Goal: Task Accomplishment & Management: Complete application form

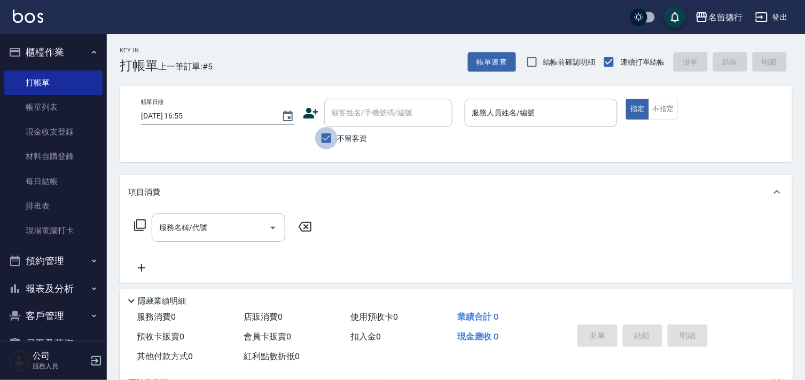
click at [326, 139] on input "不留客資" at bounding box center [326, 138] width 22 height 22
checkbox input "false"
click at [373, 114] on div "顧客姓名/手機號碼/編號 顧客姓名/手機號碼/編號" at bounding box center [388, 113] width 128 height 28
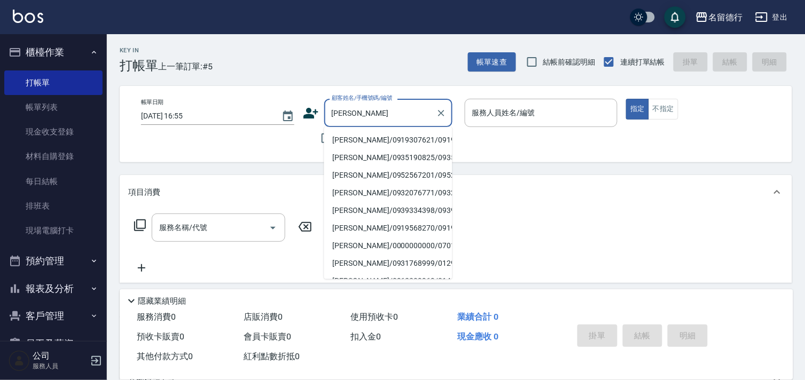
click at [377, 144] on li "[PERSON_NAME]/0919307621/0919307621" at bounding box center [388, 140] width 128 height 18
type input "[PERSON_NAME]/0919307621/0919307621"
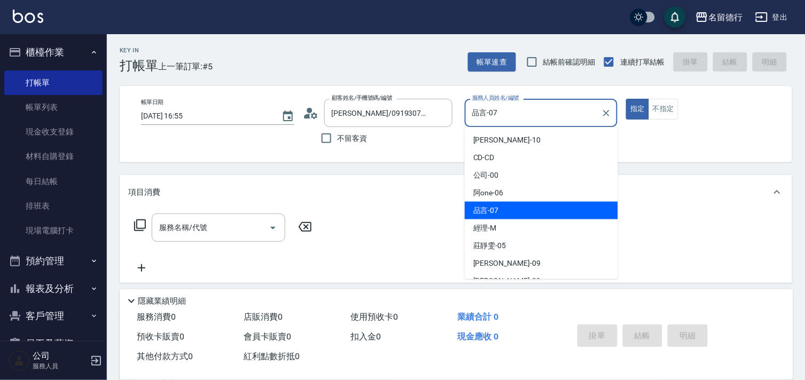
click at [483, 116] on input "品言-07" at bounding box center [533, 113] width 128 height 19
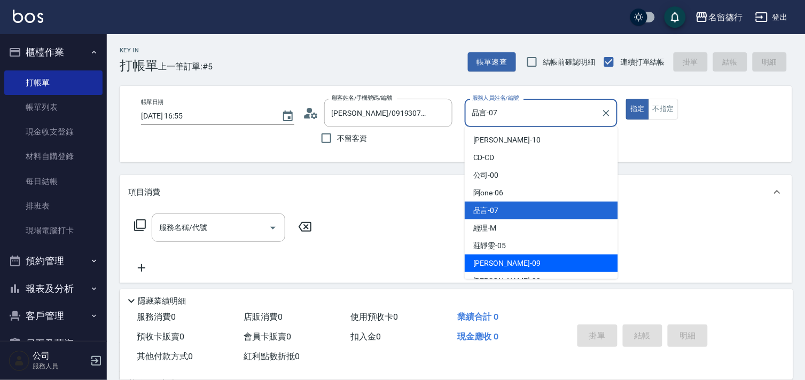
click at [485, 264] on span "[PERSON_NAME] -09" at bounding box center [506, 263] width 67 height 11
type input "[PERSON_NAME]-09"
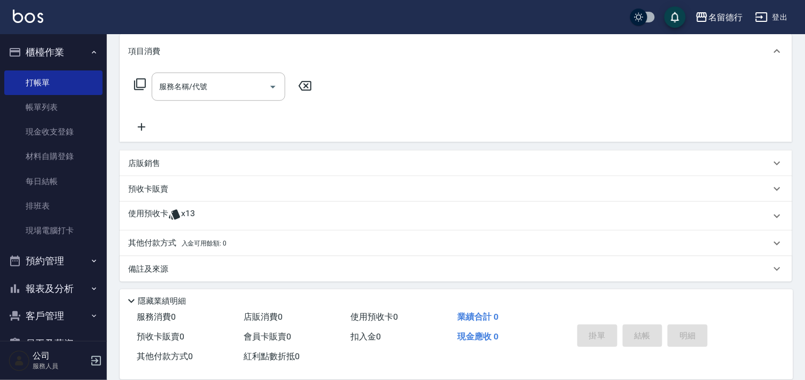
scroll to position [143, 0]
click at [159, 212] on p "使用預收卡" at bounding box center [148, 214] width 40 height 16
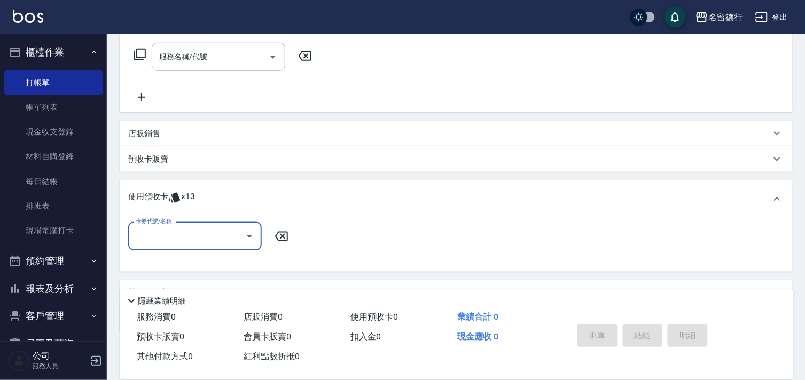
scroll to position [0, 0]
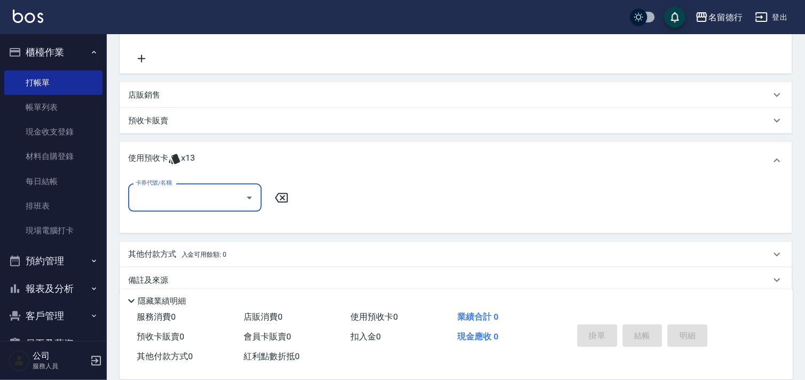
click at [168, 200] on input "卡券代號/名稱" at bounding box center [187, 198] width 108 height 19
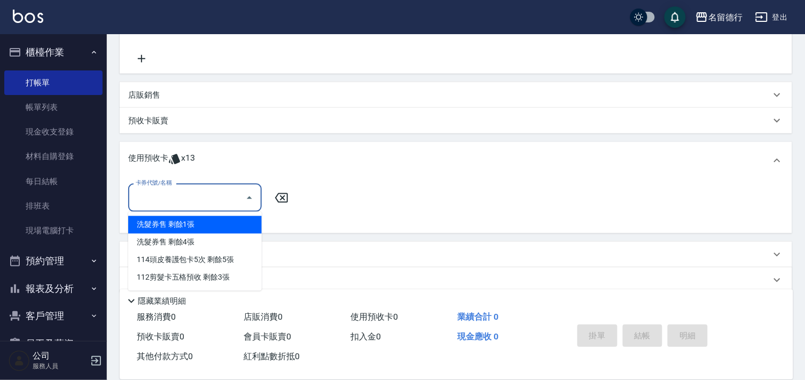
click at [187, 224] on div "洗髮券售 剩餘1張" at bounding box center [195, 225] width 134 height 18
type input "洗髮券售"
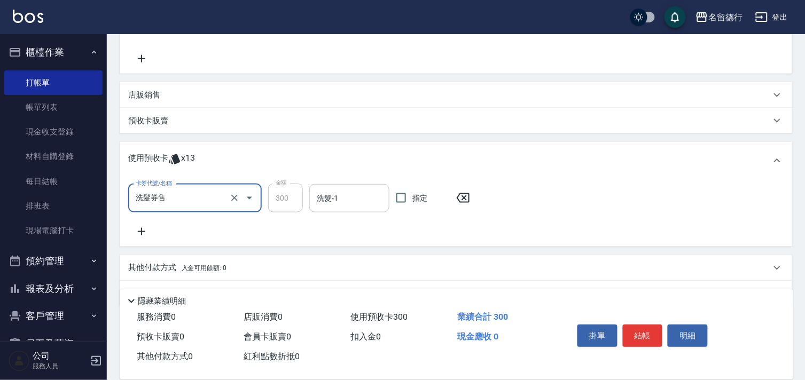
click at [332, 192] on input "洗髮-1" at bounding box center [349, 198] width 70 height 19
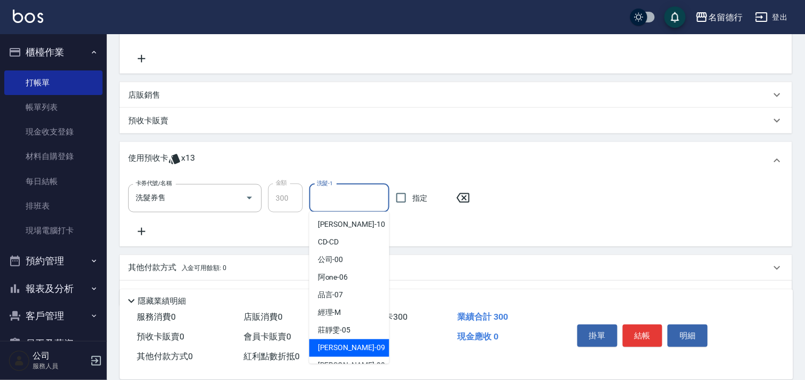
click at [331, 354] on div "[PERSON_NAME] -09" at bounding box center [349, 349] width 80 height 18
type input "[PERSON_NAME]-09"
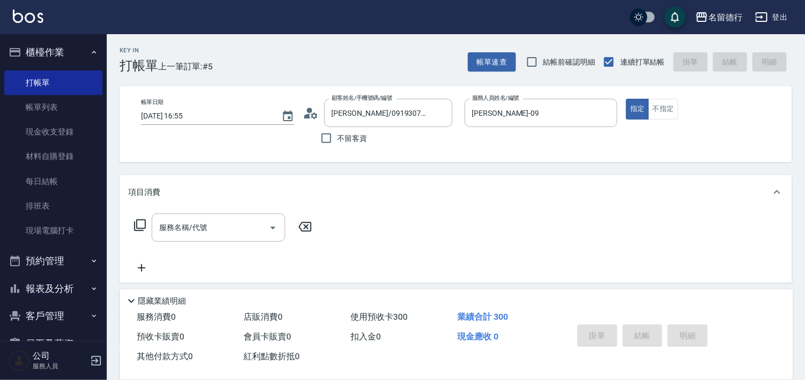
type input "[DATE] 18:04"
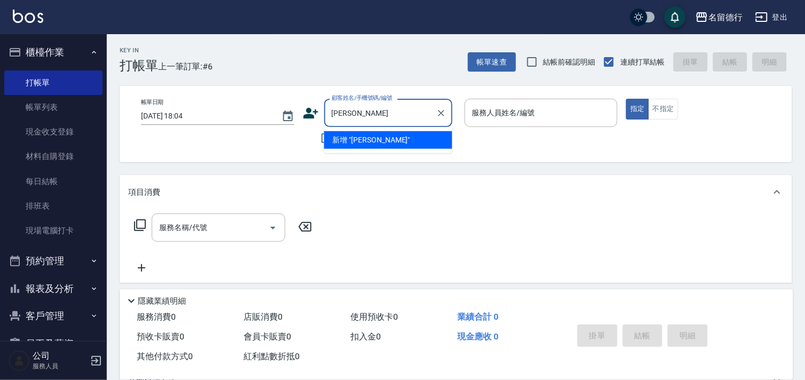
click at [394, 113] on input "[PERSON_NAME]" at bounding box center [380, 113] width 103 height 19
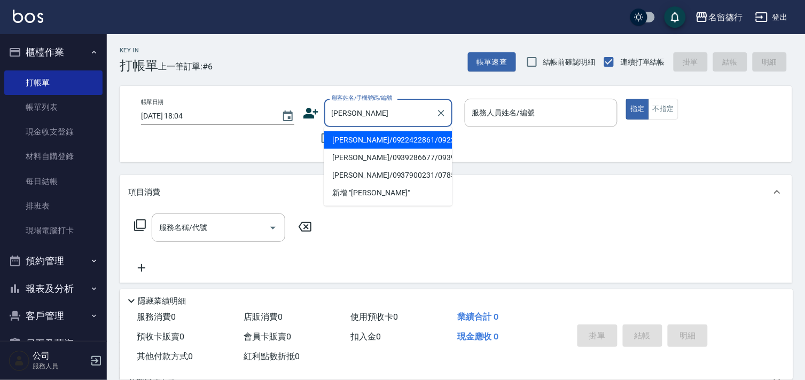
type input "陳"
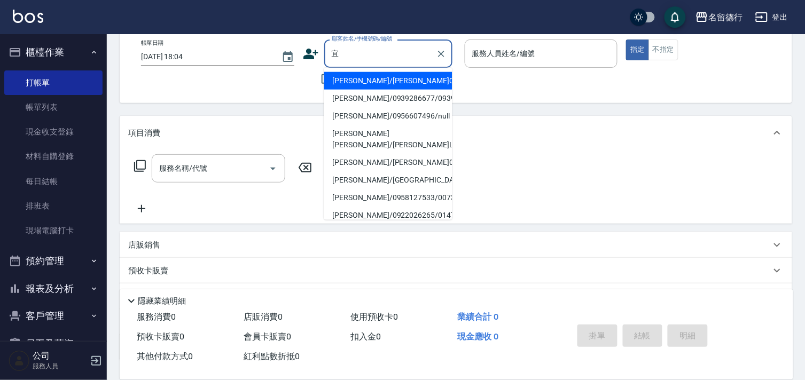
click at [359, 100] on li "[PERSON_NAME]/0939286677/0939286677" at bounding box center [388, 99] width 128 height 18
type input "[PERSON_NAME]/0939286677/0939286677"
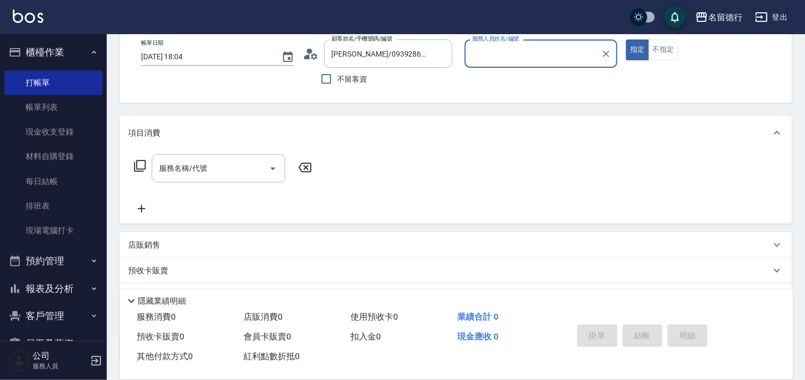
type input "品言-07"
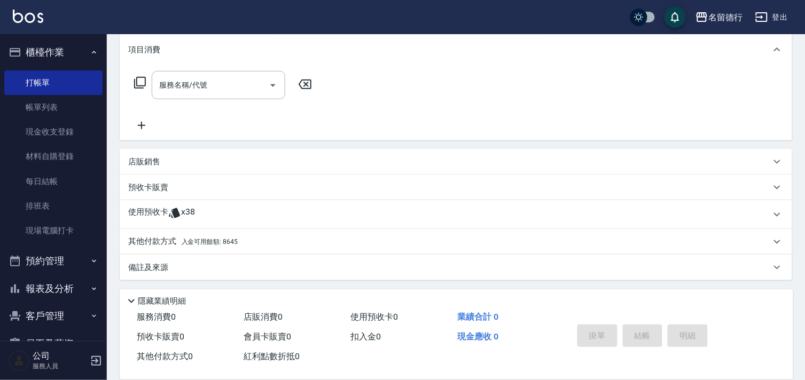
scroll to position [143, 0]
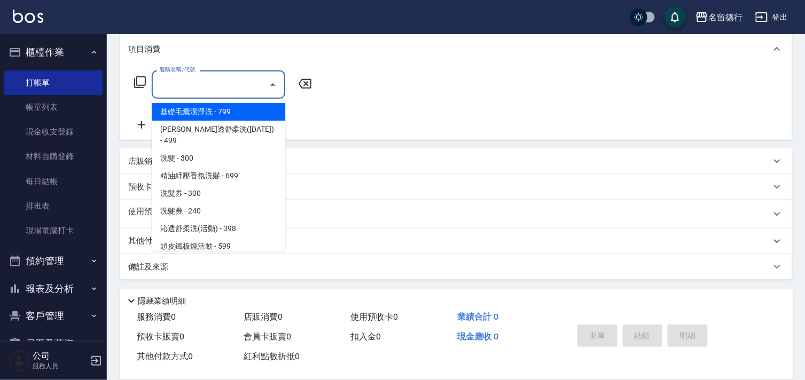
click at [179, 79] on div "服務名稱/代號 服務名稱/代號" at bounding box center [219, 84] width 134 height 28
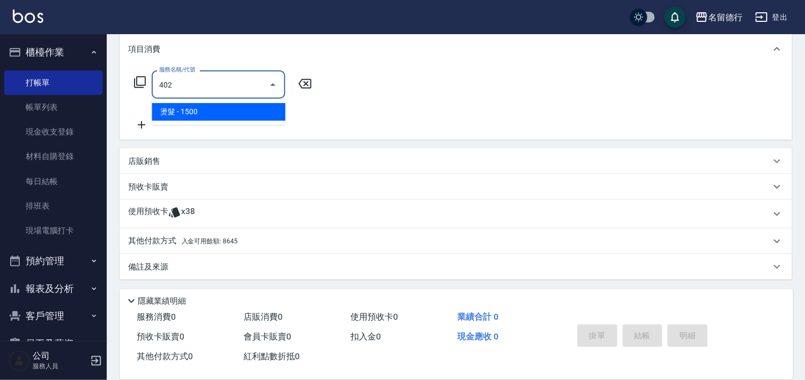
click at [208, 107] on span "燙髮 - 1500" at bounding box center [219, 112] width 134 height 18
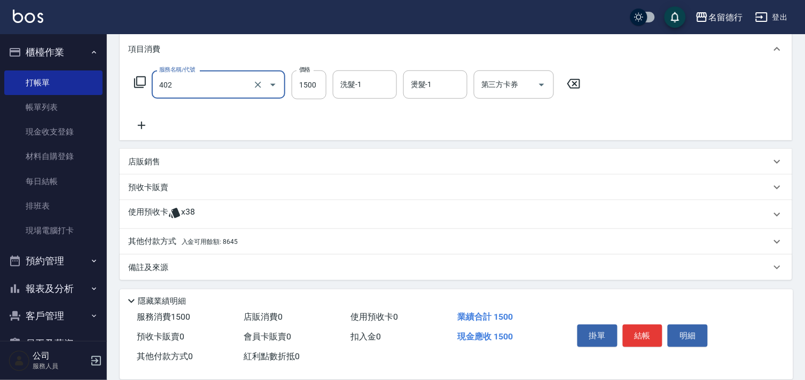
type input "燙髮(402)"
click at [138, 78] on icon at bounding box center [140, 82] width 13 height 13
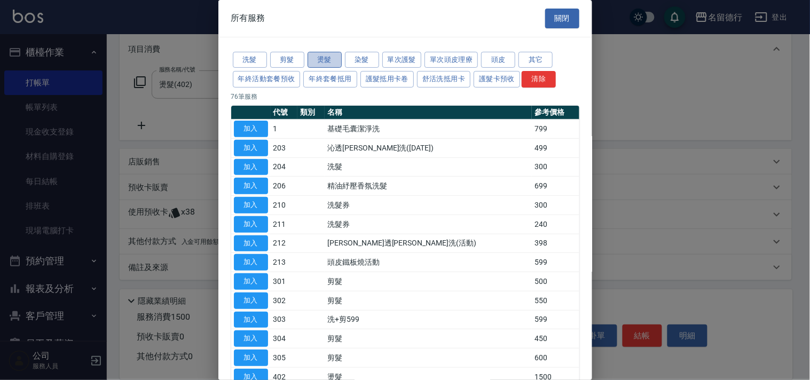
click at [318, 63] on button "燙髮" at bounding box center [325, 60] width 34 height 17
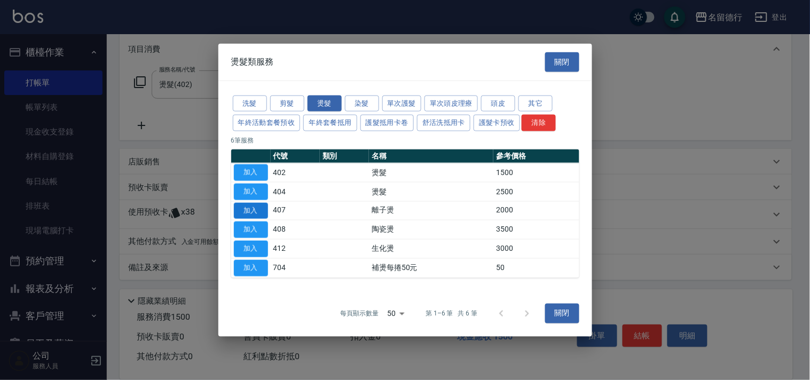
click at [249, 208] on button "加入" at bounding box center [251, 210] width 34 height 17
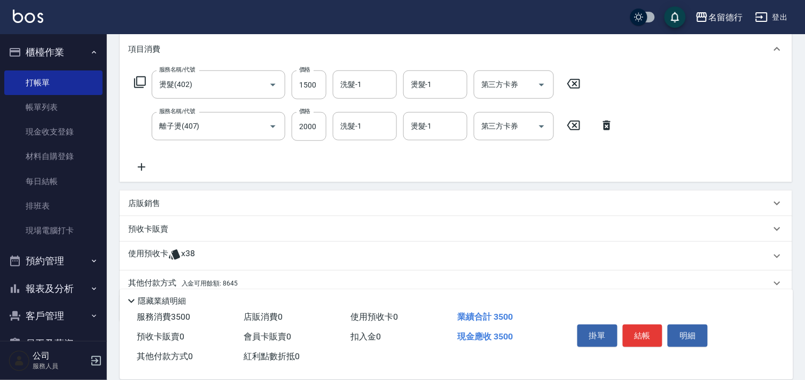
click at [572, 82] on icon at bounding box center [573, 83] width 27 height 13
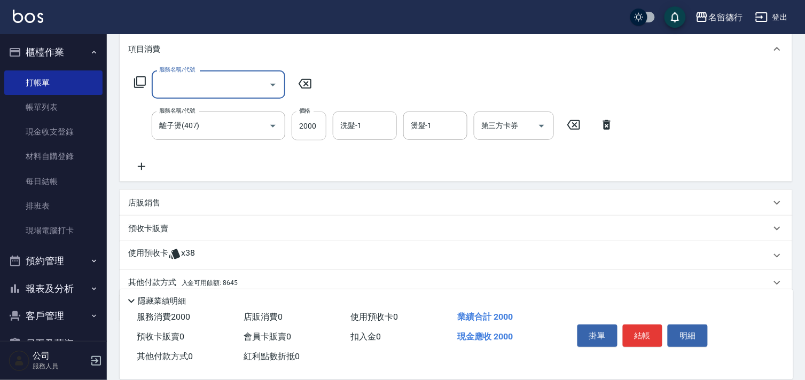
click at [310, 129] on input "2000" at bounding box center [309, 126] width 35 height 29
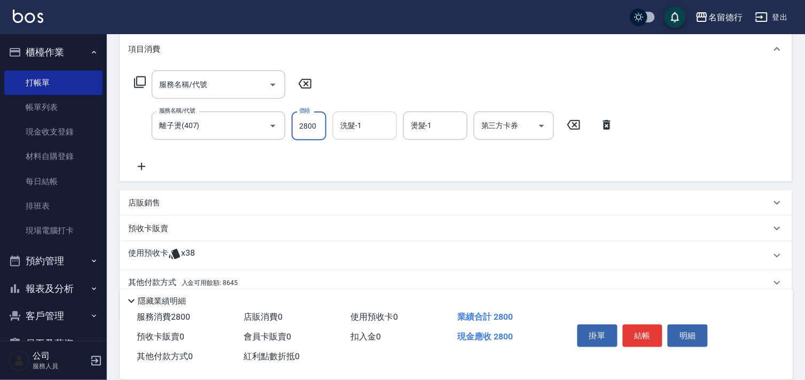
type input "2800"
click at [362, 123] on input "洗髮-1" at bounding box center [365, 125] width 54 height 19
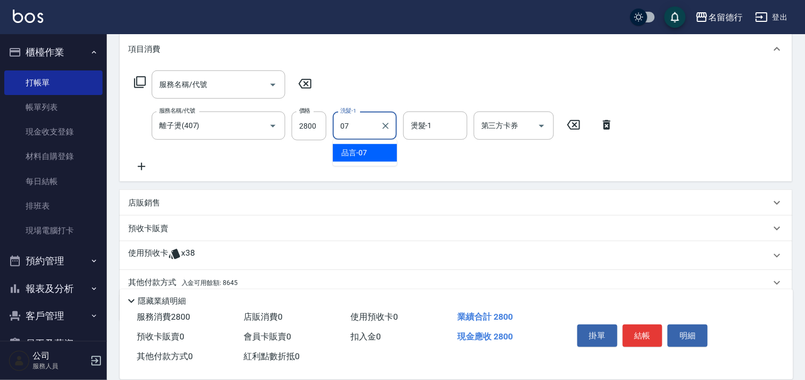
drag, startPoint x: 361, startPoint y: 137, endPoint x: 411, endPoint y: 131, distance: 50.5
click at [360, 151] on span "品言 -07" at bounding box center [354, 152] width 26 height 11
type input "品言-07"
click at [424, 127] on div "燙髮-1 燙髮-1" at bounding box center [435, 126] width 64 height 28
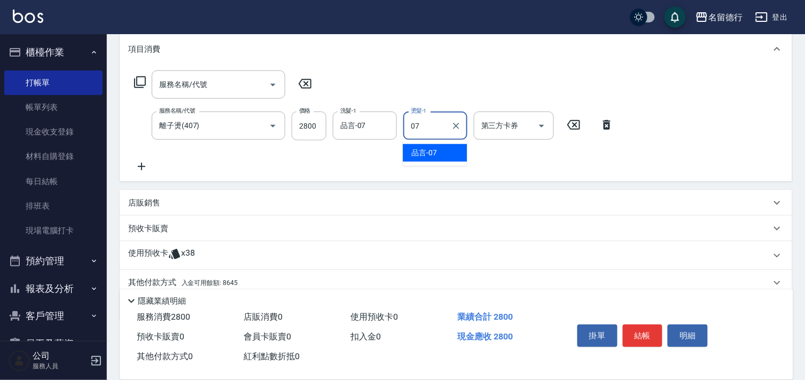
click at [425, 146] on div "品言 -07" at bounding box center [435, 153] width 64 height 18
type input "品言-07"
click at [323, 195] on div "店販銷售" at bounding box center [456, 203] width 672 height 26
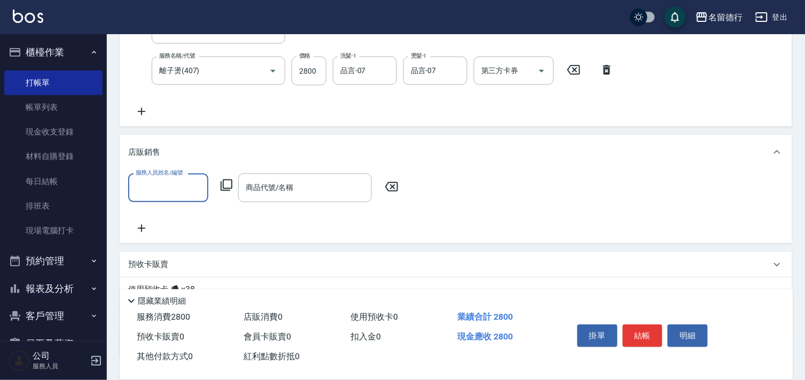
scroll to position [276, 0]
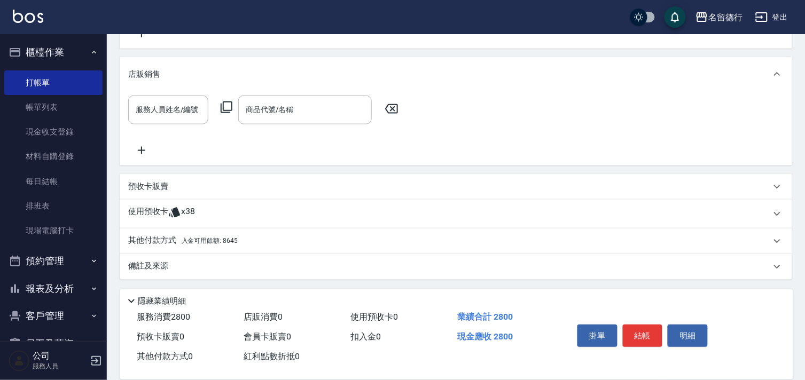
click at [194, 244] on p "其他付款方式 入金可用餘額: 8645" at bounding box center [182, 242] width 109 height 12
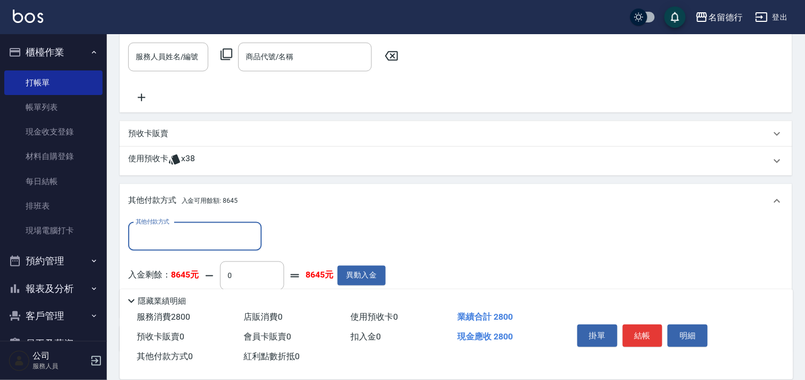
scroll to position [395, 0]
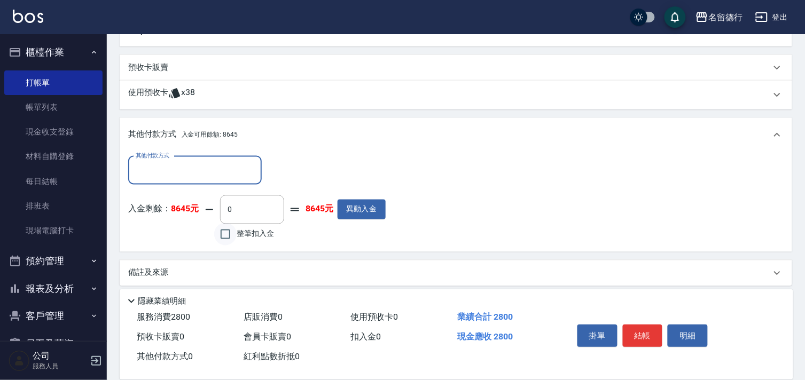
click at [224, 238] on input "整筆扣入金" at bounding box center [225, 234] width 22 height 22
checkbox input "true"
type input "2800"
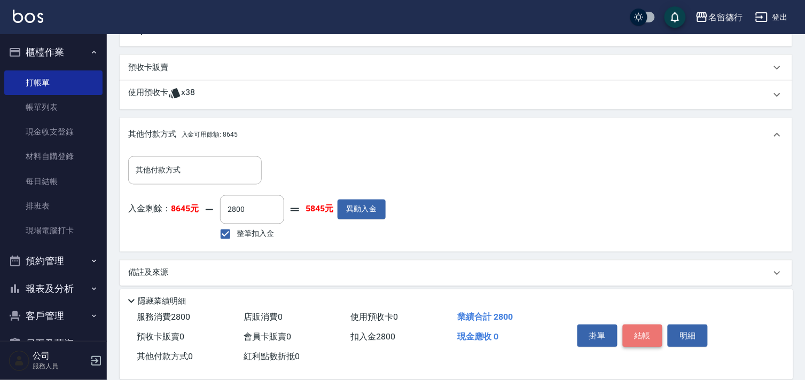
click at [636, 328] on button "結帳" at bounding box center [643, 336] width 40 height 22
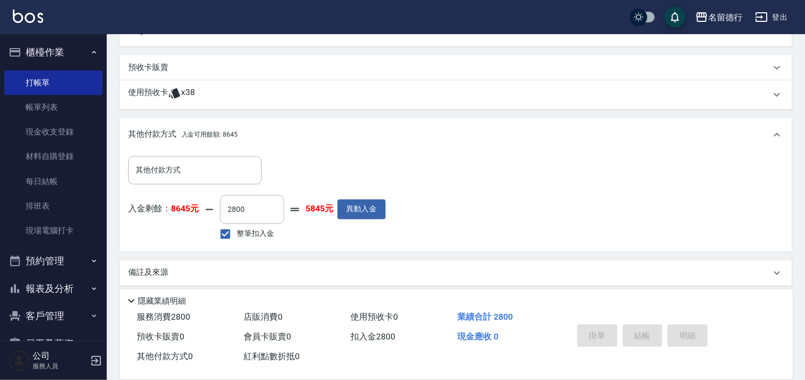
type input "[DATE] 18:22"
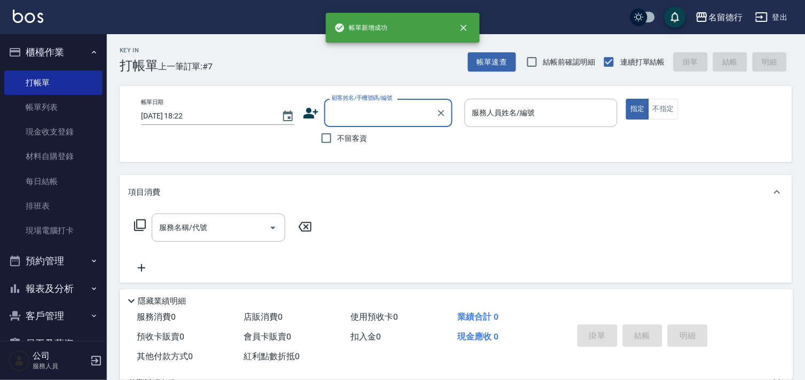
scroll to position [0, 0]
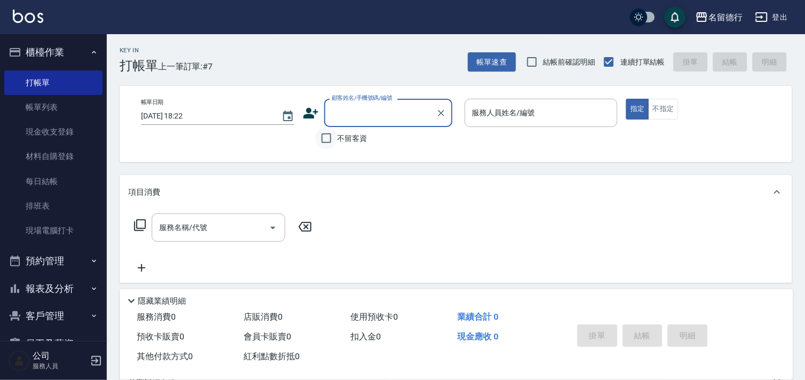
click at [336, 137] on input "不留客資" at bounding box center [326, 138] width 22 height 22
checkbox input "true"
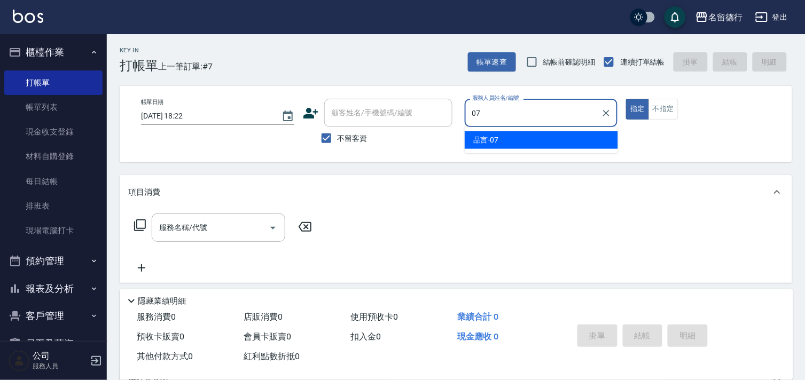
click at [585, 137] on div "品言 -07" at bounding box center [541, 140] width 153 height 18
type input "品言-07"
click at [333, 142] on input "不留客資" at bounding box center [326, 138] width 22 height 22
checkbox input "false"
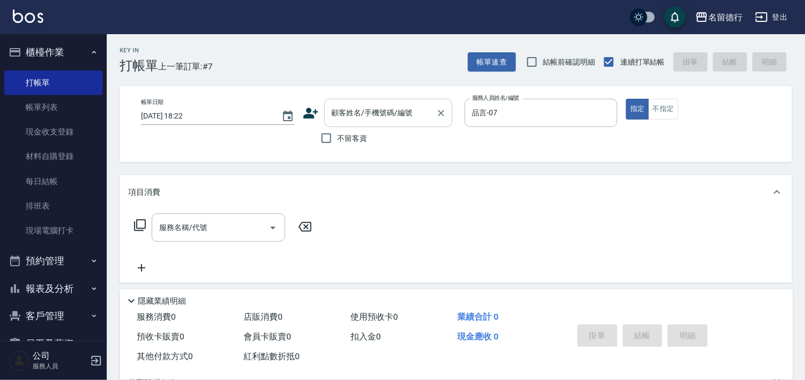
click at [356, 116] on div "顧客姓名/手機號碼/編號 顧客姓名/手機號碼/編號" at bounding box center [388, 113] width 128 height 28
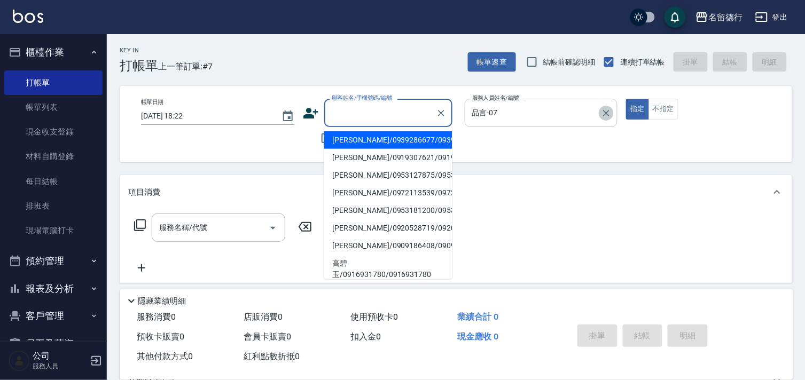
click at [610, 116] on icon "Clear" at bounding box center [606, 113] width 11 height 11
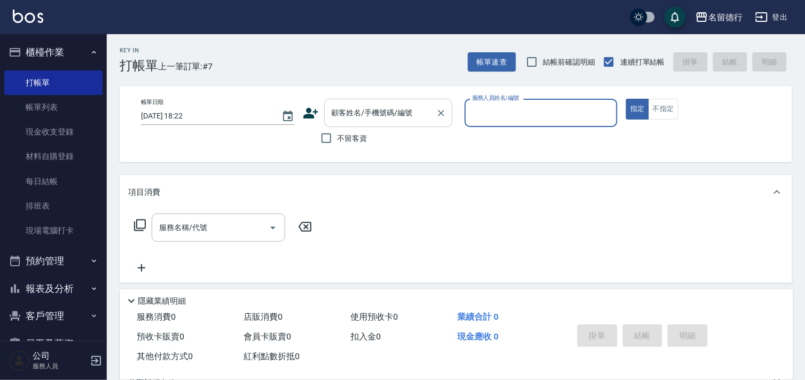
click at [355, 116] on div "顧客姓名/手機號碼/編號 顧客姓名/手機號碼/編號" at bounding box center [388, 113] width 128 height 28
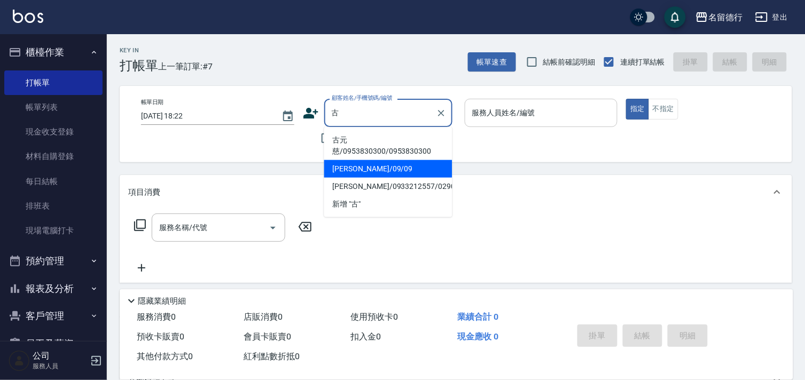
click at [373, 177] on li "[PERSON_NAME]/09/09" at bounding box center [388, 169] width 128 height 18
type input "[PERSON_NAME]/09/09"
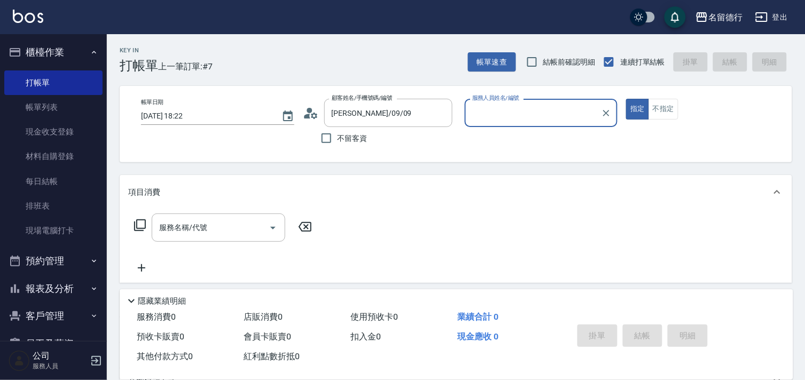
type input "品言-07"
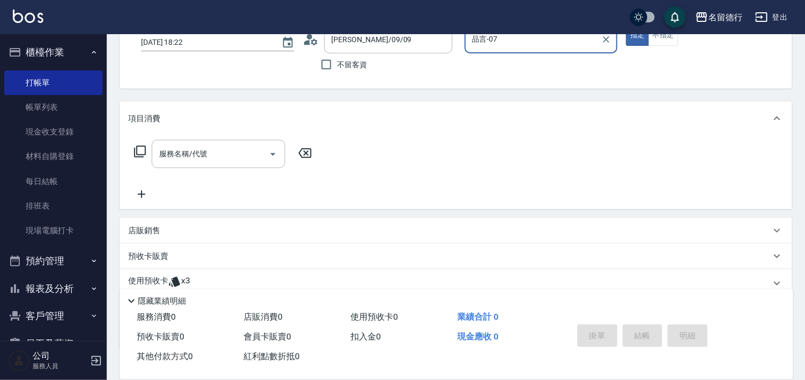
scroll to position [143, 0]
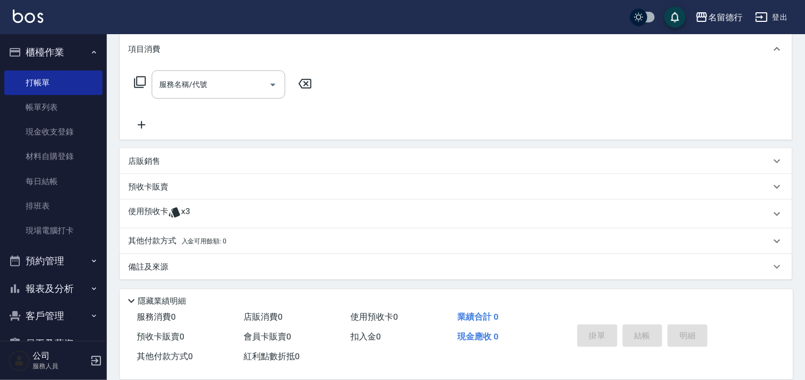
click at [152, 210] on p "使用預收卡" at bounding box center [148, 214] width 40 height 16
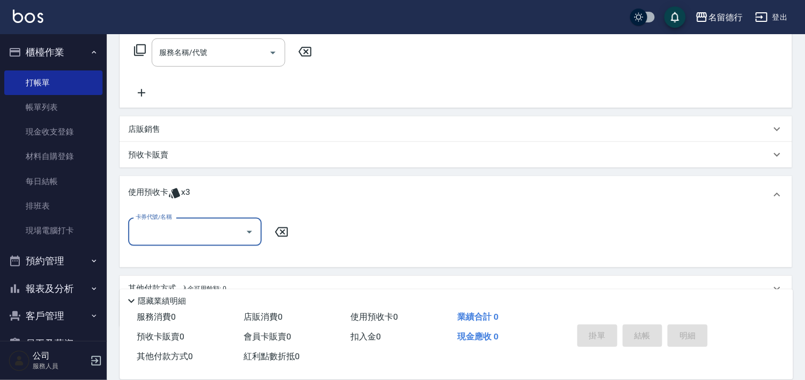
scroll to position [203, 0]
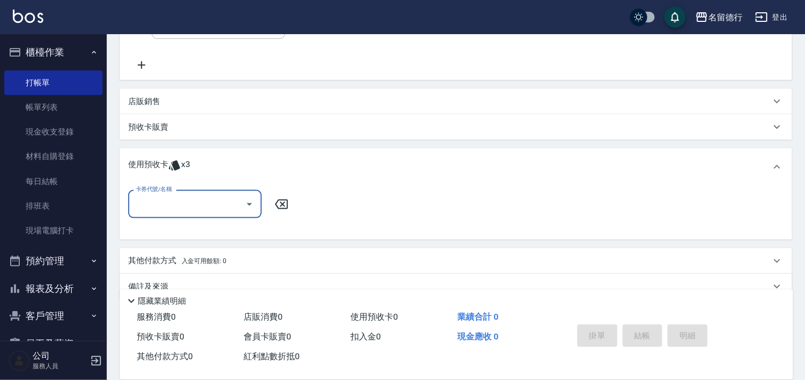
click at [159, 203] on input "卡券代號/名稱" at bounding box center [187, 204] width 108 height 19
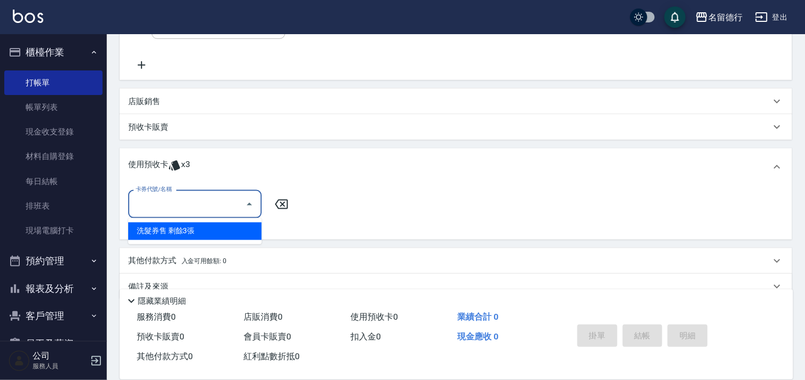
click at [179, 227] on div "洗髮券售 剩餘3張" at bounding box center [195, 232] width 134 height 18
type input "洗髮券售"
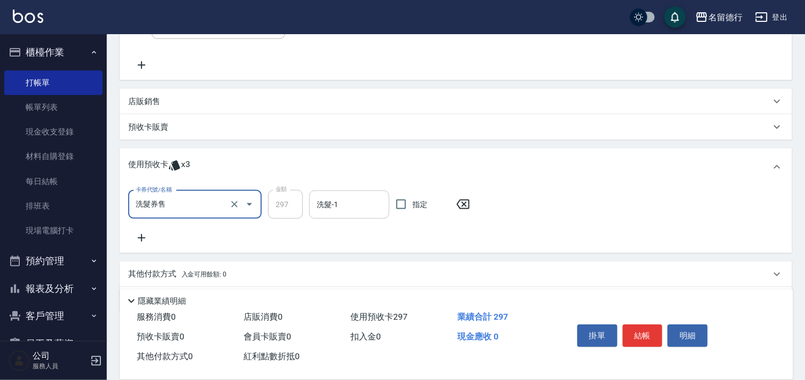
click at [321, 201] on input "洗髮-1" at bounding box center [349, 204] width 70 height 19
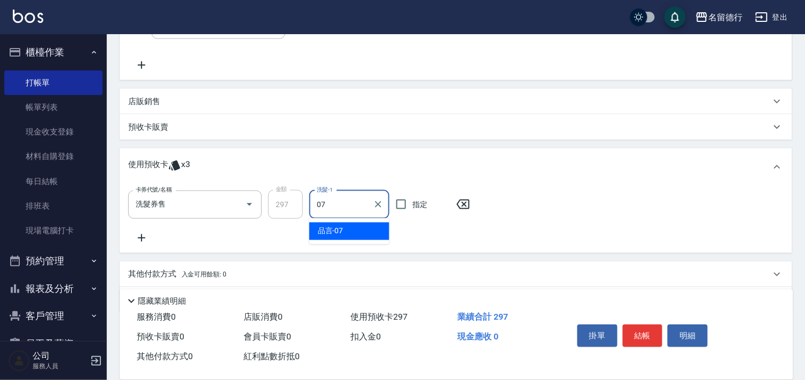
click at [353, 229] on div "品言 -07" at bounding box center [349, 232] width 80 height 18
type input "品言-07"
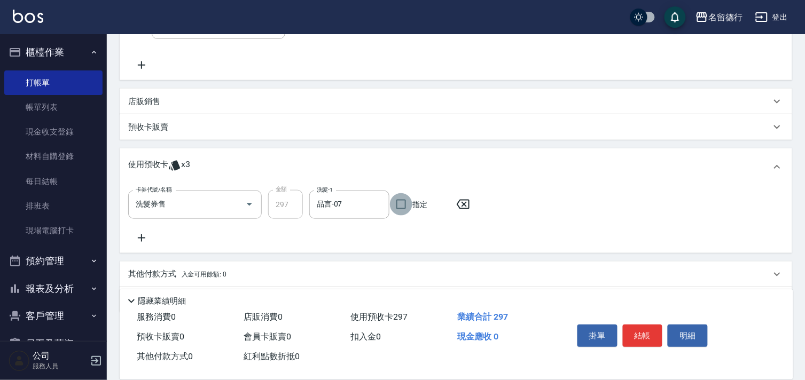
click at [411, 212] on input "指定" at bounding box center [401, 204] width 22 height 22
checkbox input "true"
click at [634, 331] on button "結帳" at bounding box center [643, 336] width 40 height 22
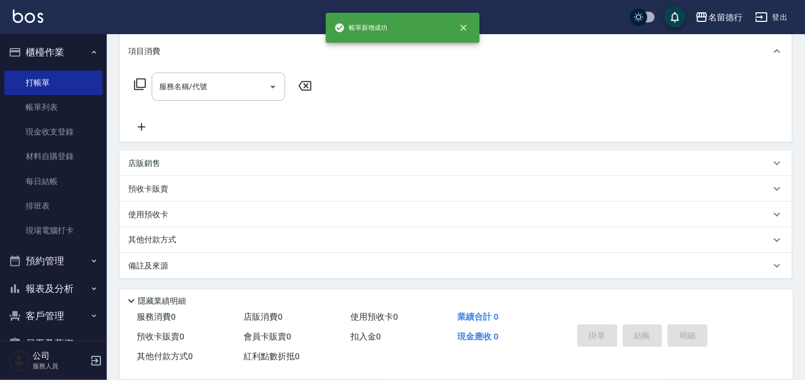
scroll to position [0, 0]
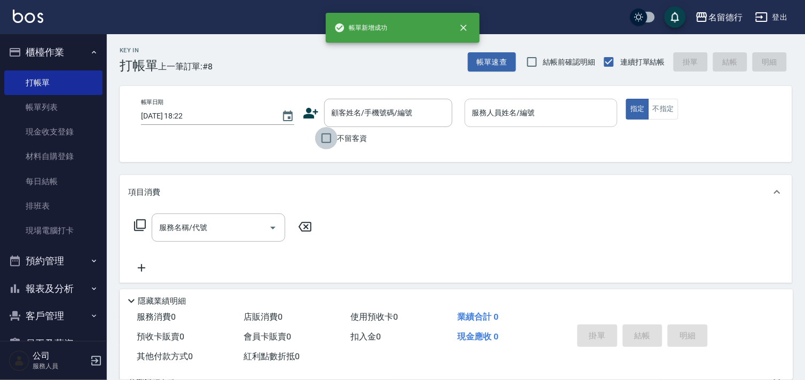
click at [333, 141] on input "不留客資" at bounding box center [326, 138] width 22 height 22
checkbox input "true"
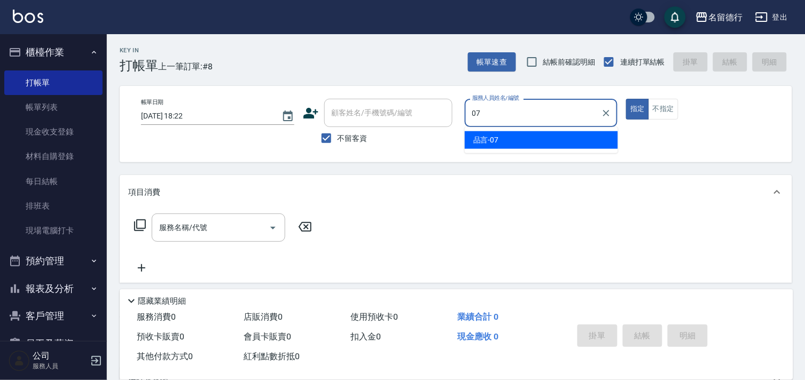
click at [493, 143] on span "品言 -07" at bounding box center [486, 140] width 26 height 11
type input "品言-07"
click at [162, 227] on div "服務名稱/代號 服務名稱/代號" at bounding box center [219, 228] width 134 height 28
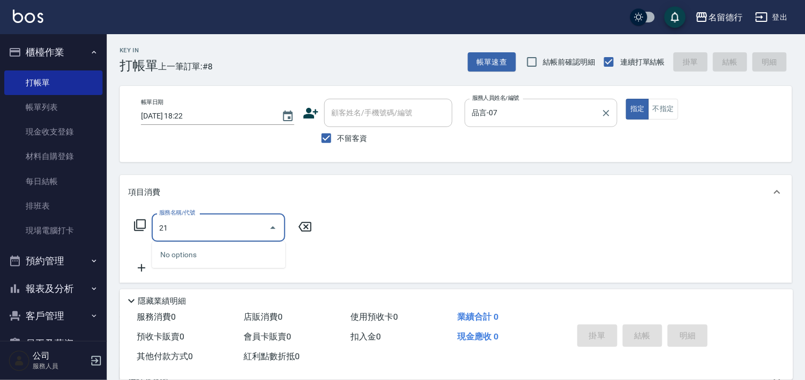
type input "2"
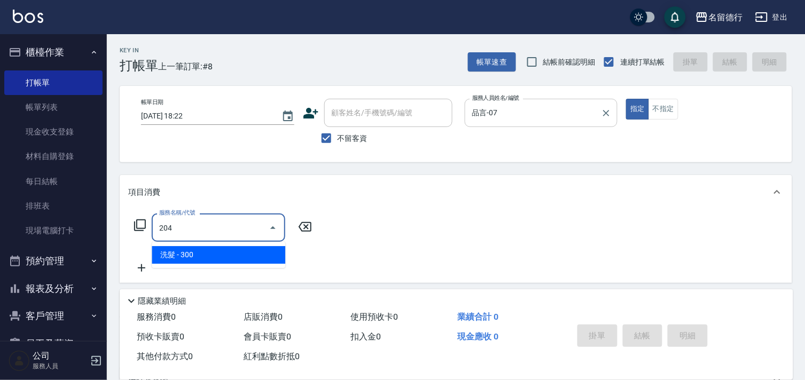
click at [206, 258] on span "洗髮 - 300" at bounding box center [219, 255] width 134 height 18
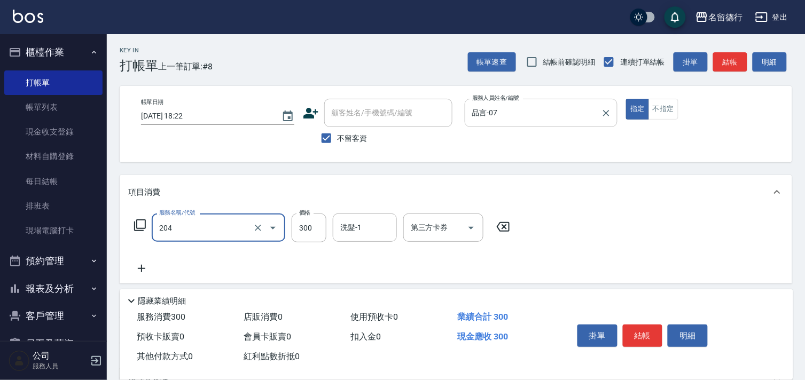
click at [357, 226] on div "洗髮-1 洗髮-1" at bounding box center [365, 228] width 64 height 28
type input "洗髮(204)"
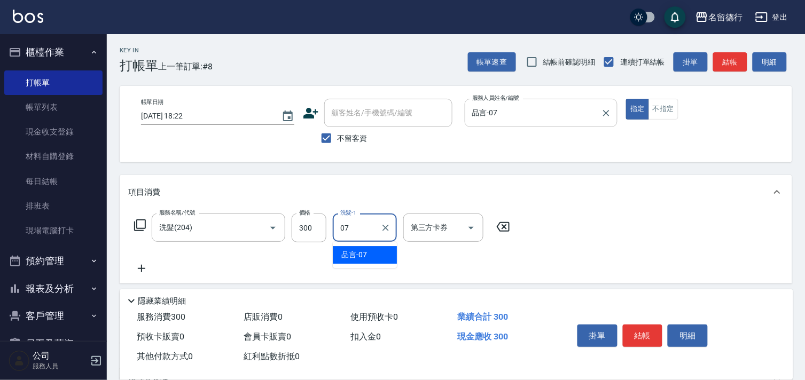
click at [355, 253] on span "品言 -07" at bounding box center [354, 254] width 26 height 11
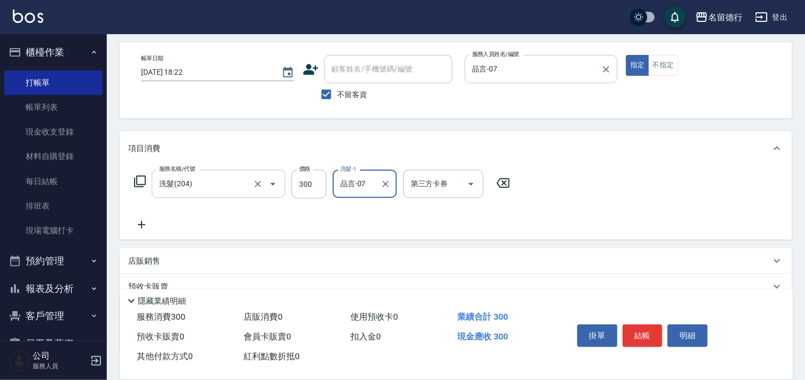
scroll to position [115, 0]
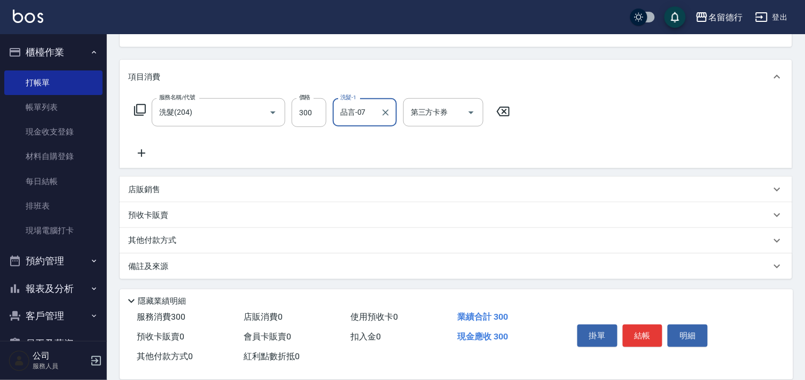
type input "品言-07"
click at [145, 157] on icon at bounding box center [141, 153] width 27 height 13
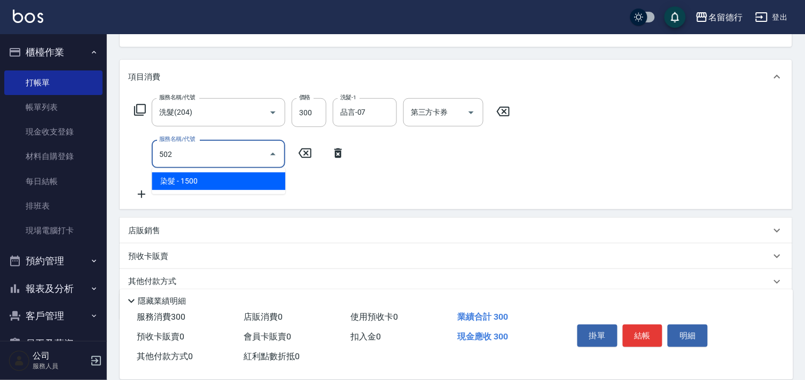
click at [189, 183] on span "染髮 - 1500" at bounding box center [219, 181] width 134 height 18
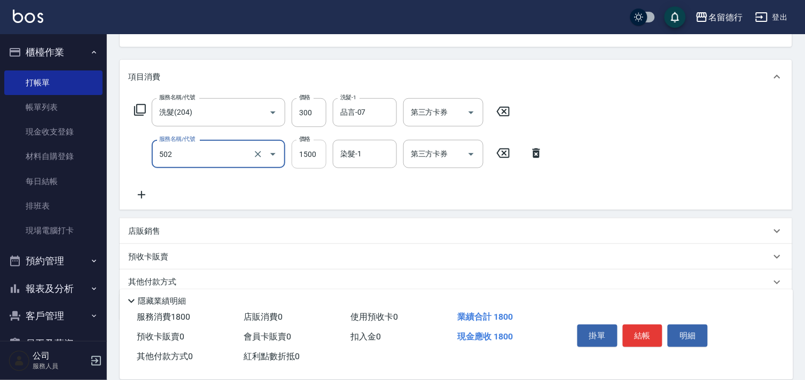
type input "染髮(502)"
click at [305, 151] on input "1500" at bounding box center [309, 154] width 35 height 29
type input "1100"
click at [358, 157] on div "染髮-1 染髮-1" at bounding box center [365, 154] width 64 height 28
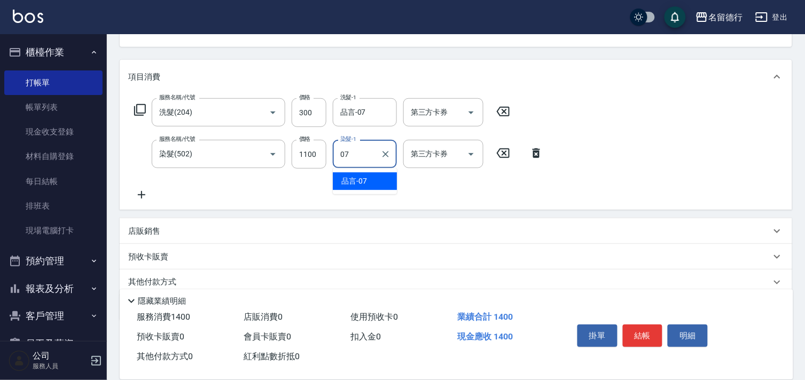
click at [364, 176] on span "品言 -07" at bounding box center [354, 181] width 26 height 11
type input "品言-07"
click at [434, 178] on div "服務名稱/代號 洗髮(204) 服務名稱/代號 價格 300 價格 洗髮-1 品言-07 洗髮-1 第三方卡券 第三方卡券 服務名稱/代號 染髮(502) 服…" at bounding box center [338, 149] width 421 height 103
click at [639, 329] on button "結帳" at bounding box center [643, 336] width 40 height 22
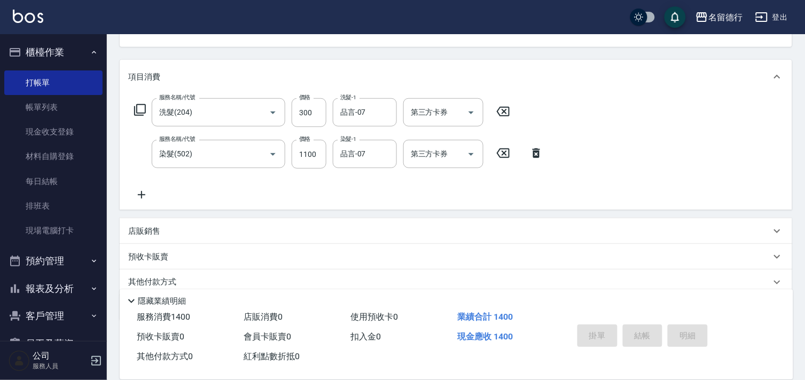
type input "[DATE] 18:23"
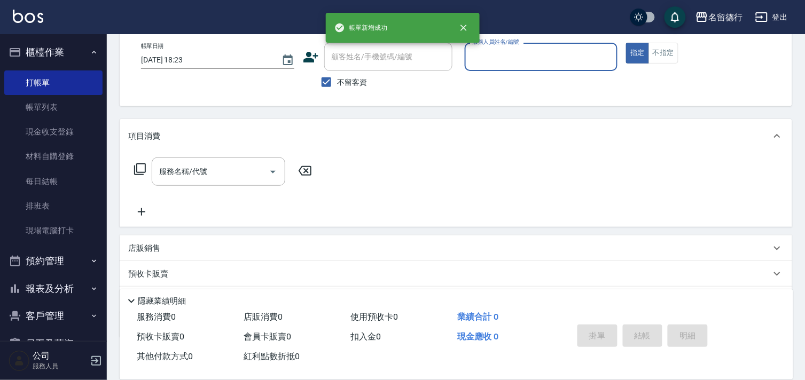
scroll to position [0, 0]
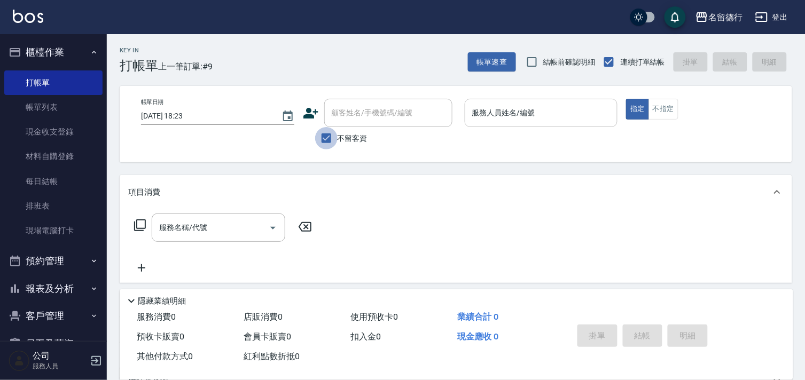
click at [335, 140] on input "不留客資" at bounding box center [326, 138] width 22 height 22
click at [339, 130] on label "不留客資" at bounding box center [341, 138] width 52 height 22
click at [338, 130] on input "不留客資" at bounding box center [326, 138] width 22 height 22
click at [325, 132] on input "不留客資" at bounding box center [326, 138] width 22 height 22
checkbox input "false"
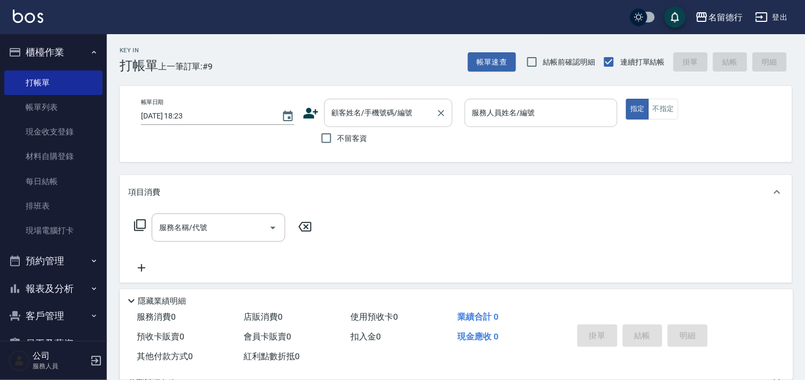
click at [342, 114] on input "顧客姓名/手機號碼/編號" at bounding box center [380, 113] width 103 height 19
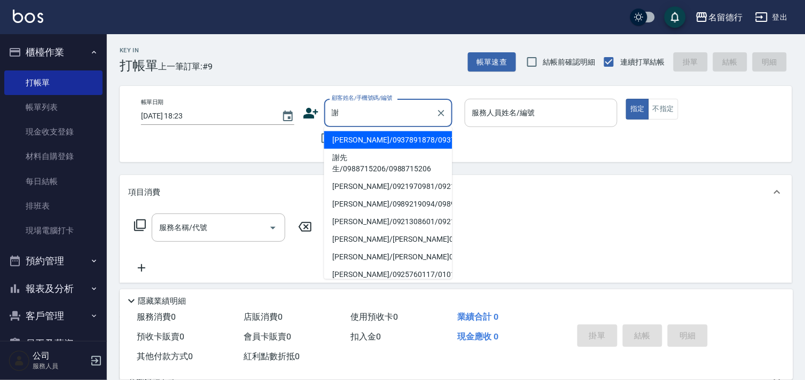
click at [371, 149] on li "[PERSON_NAME]/0937891878/0937891878" at bounding box center [388, 140] width 128 height 18
type input "[PERSON_NAME]/0937891878/0937891878"
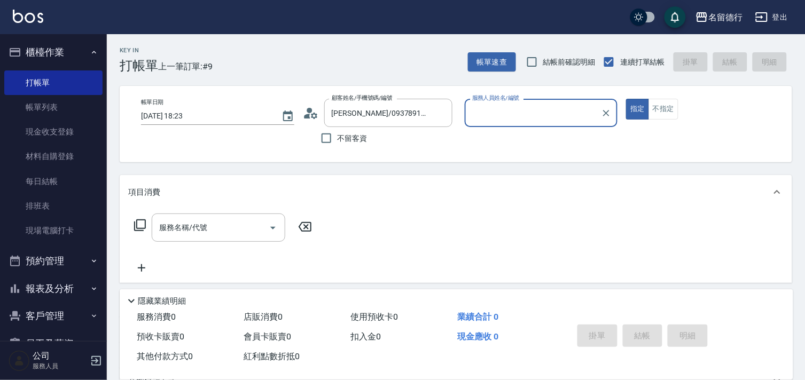
type input "品言-07"
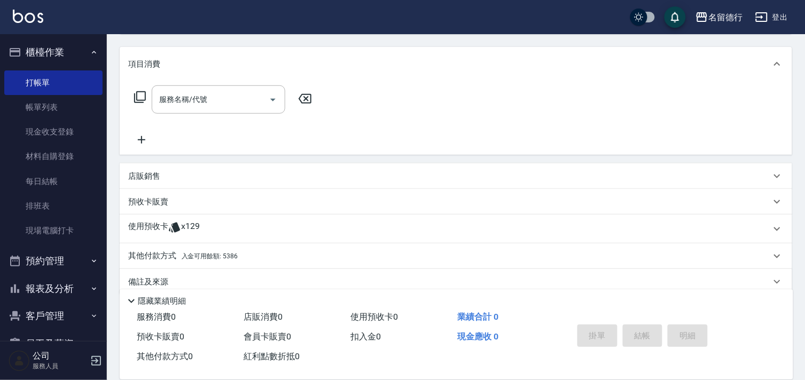
scroll to position [143, 0]
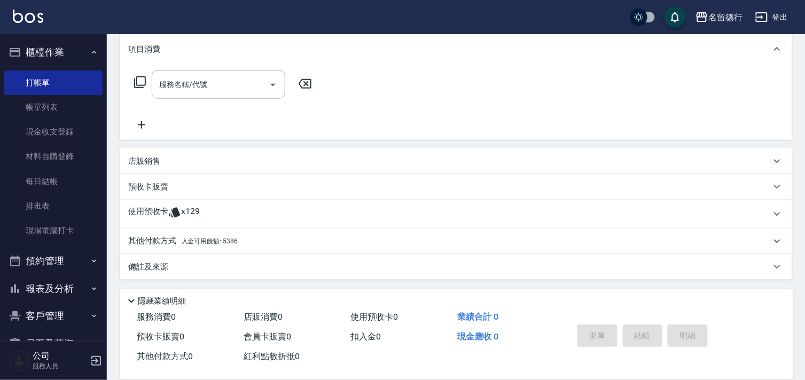
click at [179, 209] on icon at bounding box center [174, 212] width 13 height 13
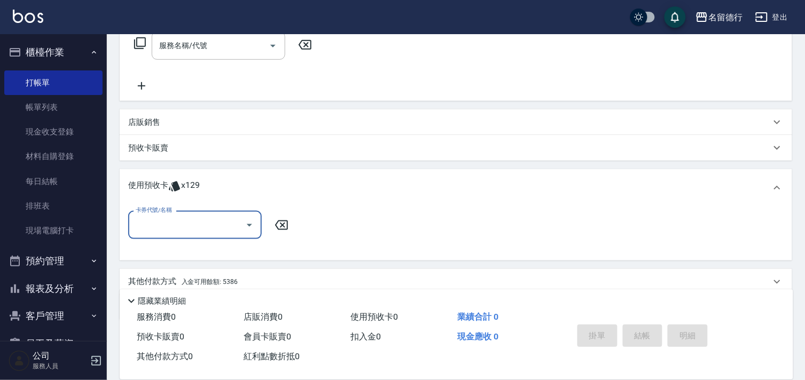
scroll to position [203, 0]
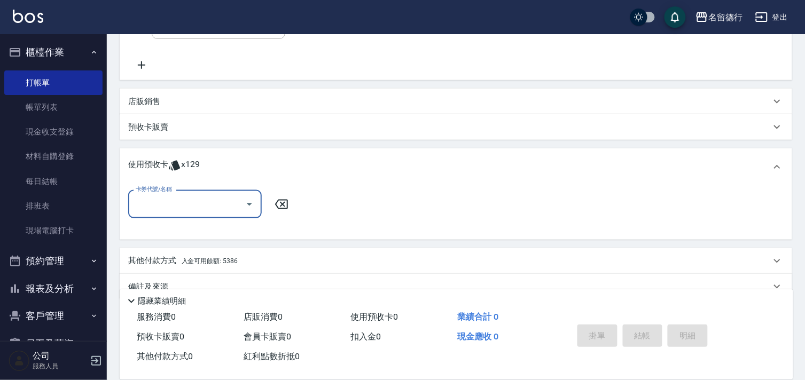
click at [181, 201] on input "卡券代號/名稱" at bounding box center [187, 204] width 108 height 19
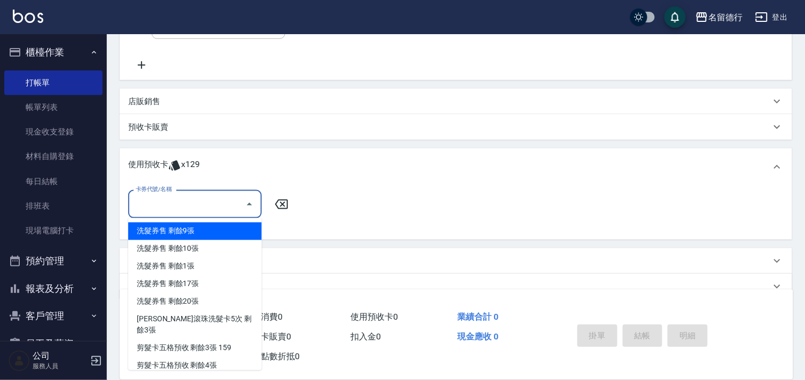
click at [201, 226] on div "洗髮券售 剩餘9張" at bounding box center [195, 232] width 134 height 18
type input "洗髮券售"
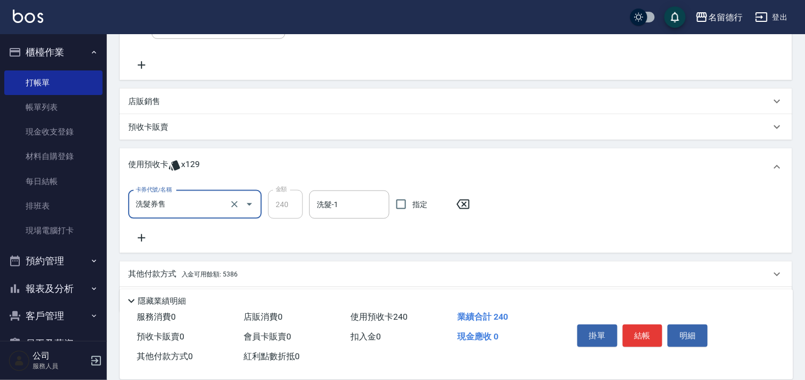
click at [199, 201] on input "洗髮券售" at bounding box center [180, 204] width 94 height 19
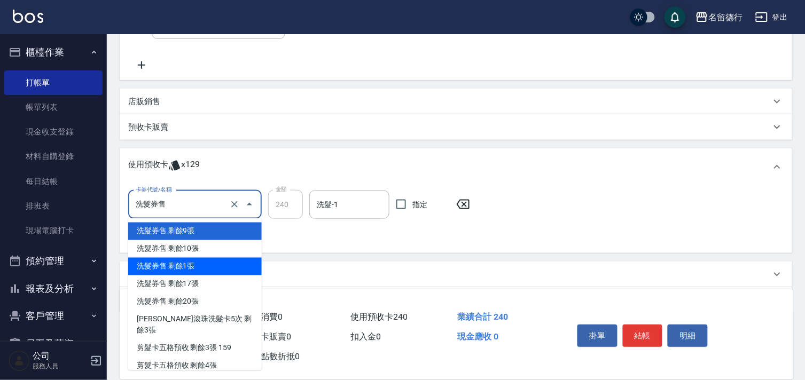
click at [205, 270] on div "洗髮券售 剩餘1張" at bounding box center [195, 267] width 134 height 18
type input "300"
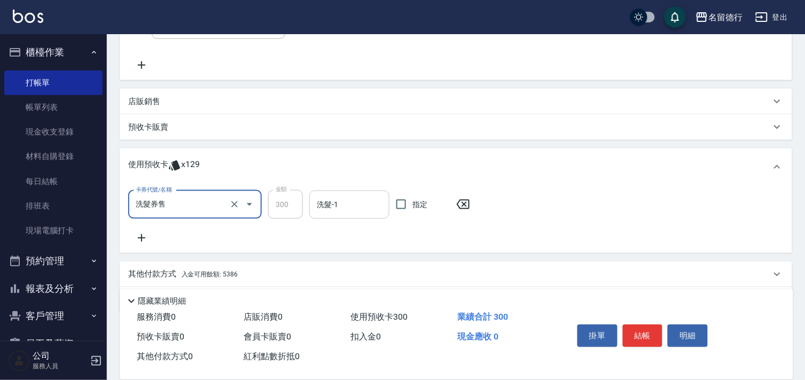
click at [359, 208] on input "洗髮-1" at bounding box center [349, 204] width 70 height 19
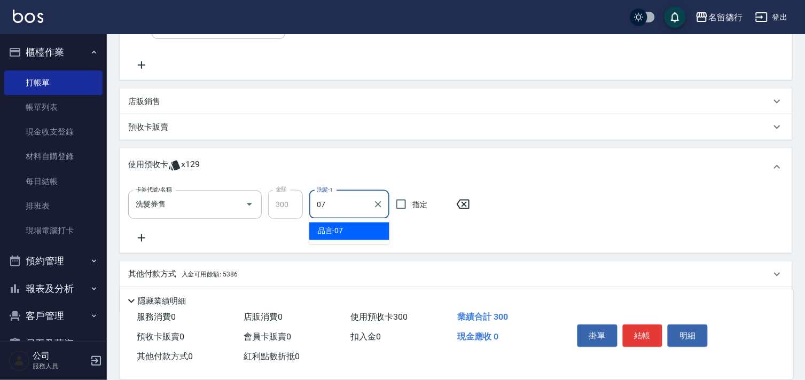
click at [367, 226] on div "品言 -07" at bounding box center [349, 232] width 80 height 18
type input "品言-07"
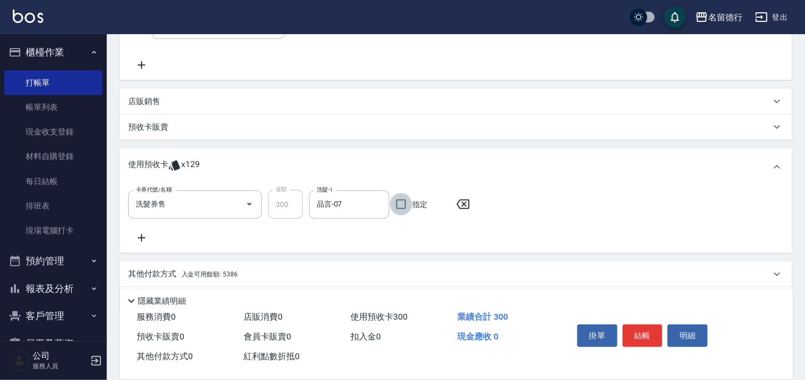
click at [396, 203] on input "指定" at bounding box center [401, 204] width 22 height 22
checkbox input "true"
click at [642, 331] on button "結帳" at bounding box center [643, 336] width 40 height 22
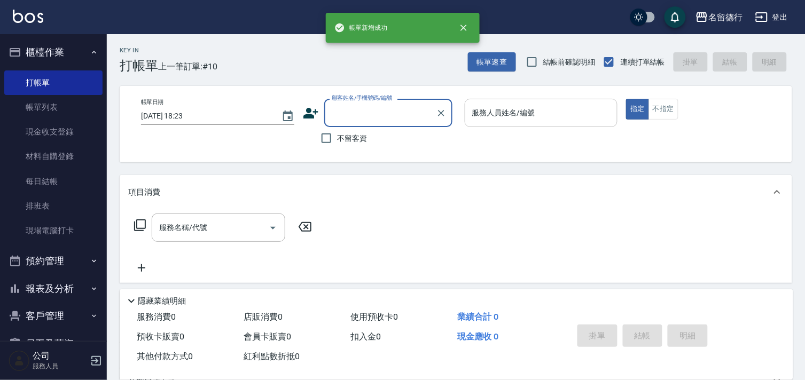
scroll to position [0, 0]
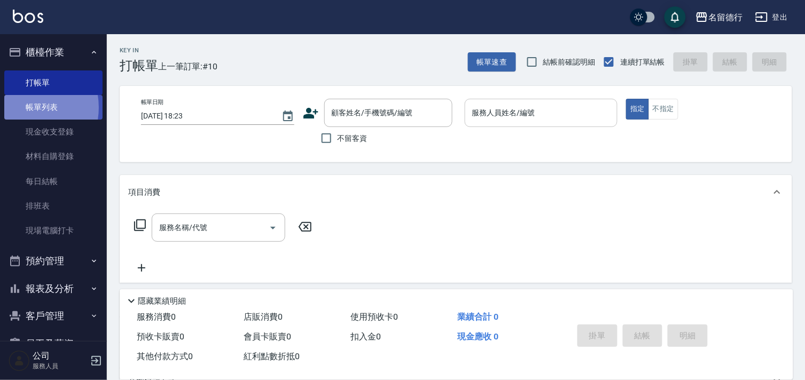
click at [26, 108] on link "帳單列表" at bounding box center [53, 107] width 98 height 25
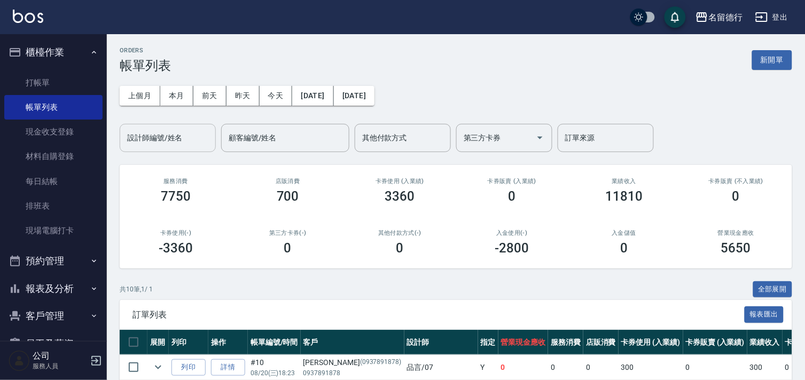
click at [138, 145] on input "設計師編號/姓名" at bounding box center [167, 138] width 87 height 19
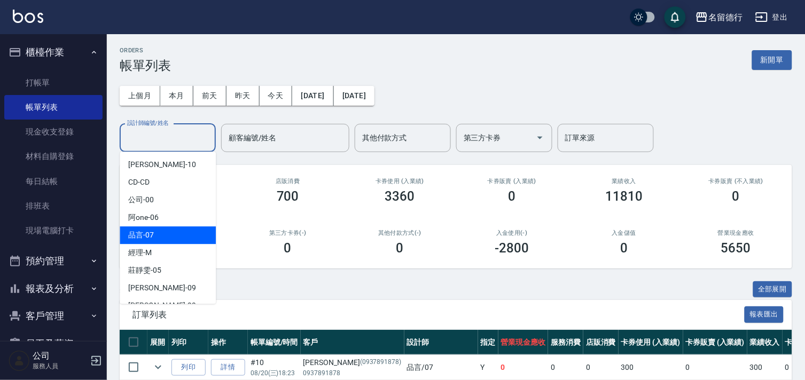
click at [173, 227] on div "品言 -07" at bounding box center [168, 235] width 96 height 18
type input "品言-07"
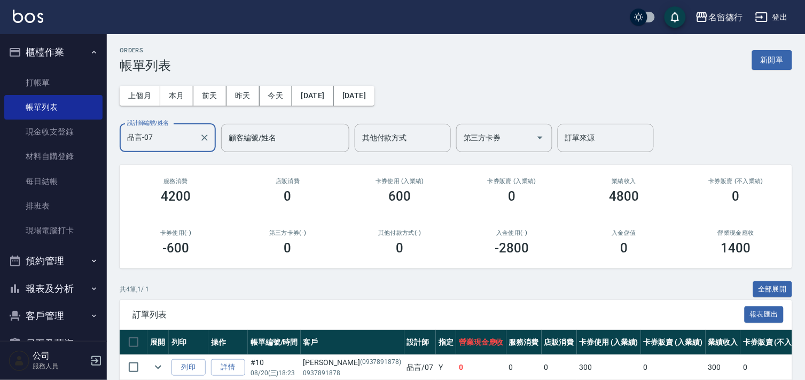
scroll to position [128, 0]
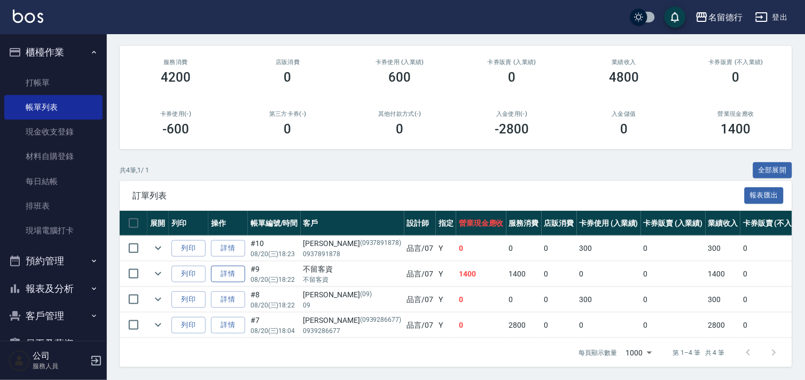
click at [222, 266] on link "詳情" at bounding box center [228, 274] width 34 height 17
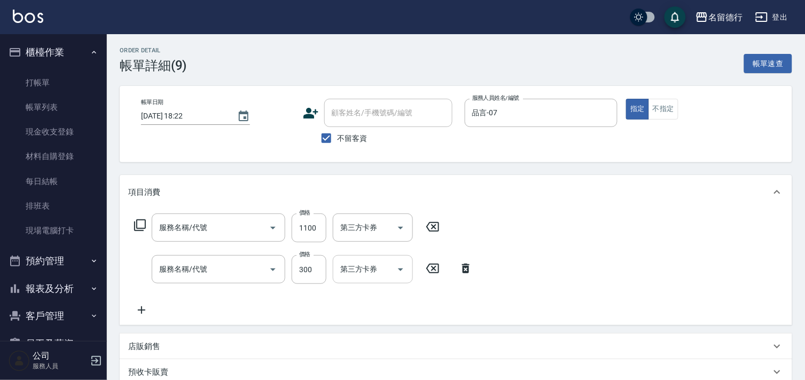
type input "[DATE] 18:22"
checkbox input "true"
type input "品言-07"
type input "染髮(502)"
type input "洗髮(204)"
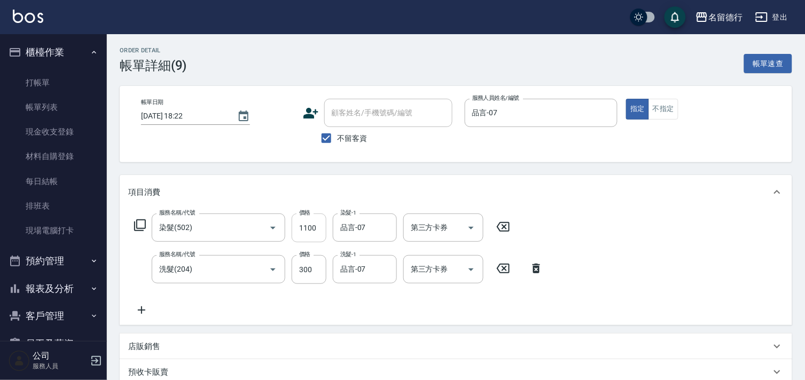
click at [309, 230] on input "1100" at bounding box center [309, 228] width 35 height 29
type input "1200"
click at [740, 255] on div "服務名稱/代號 染髮(502) 服務名稱/代號 價格 1200 價格 染髮-1 品言-07 染髮-1 第三方卡券 第三方卡券 服務名稱/代號 洗髮(204) …" at bounding box center [456, 267] width 672 height 116
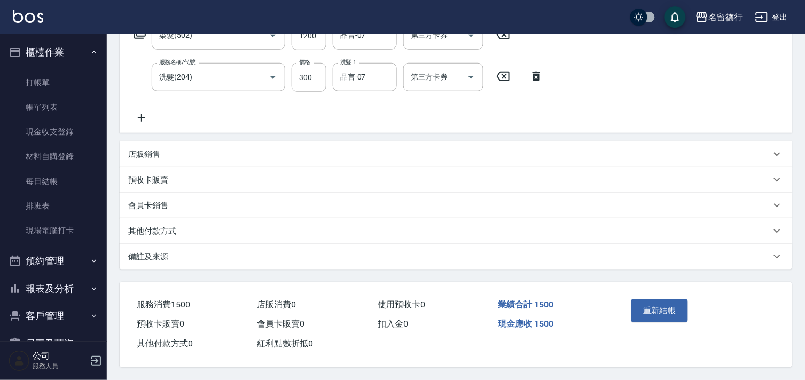
scroll to position [195, 0]
click at [656, 306] on button "重新結帳" at bounding box center [659, 311] width 57 height 22
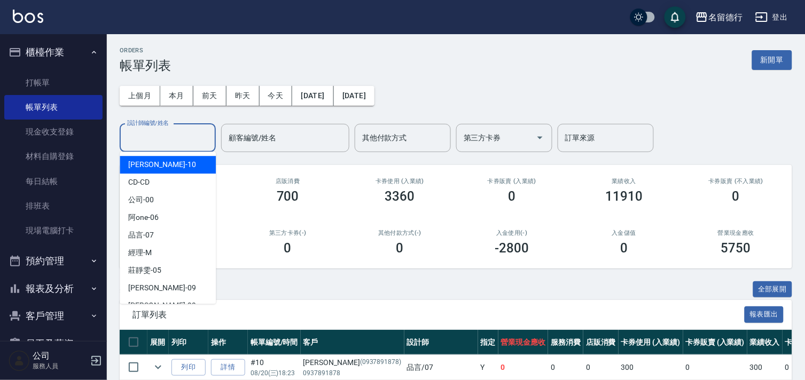
click at [189, 143] on input "設計師編號/姓名" at bounding box center [167, 138] width 87 height 19
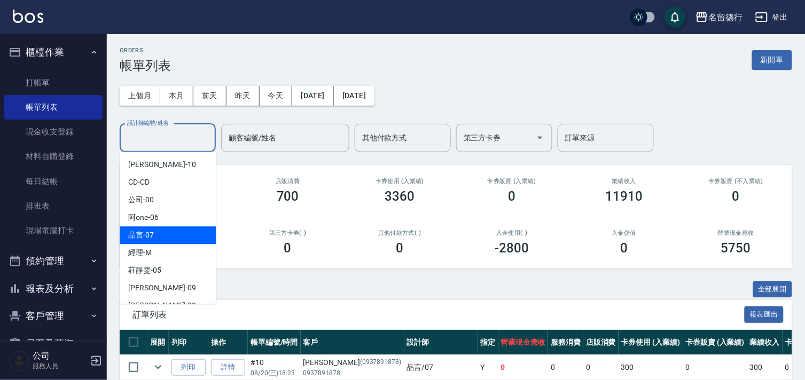
click at [183, 231] on div "品言 -07" at bounding box center [168, 235] width 96 height 18
type input "品言-07"
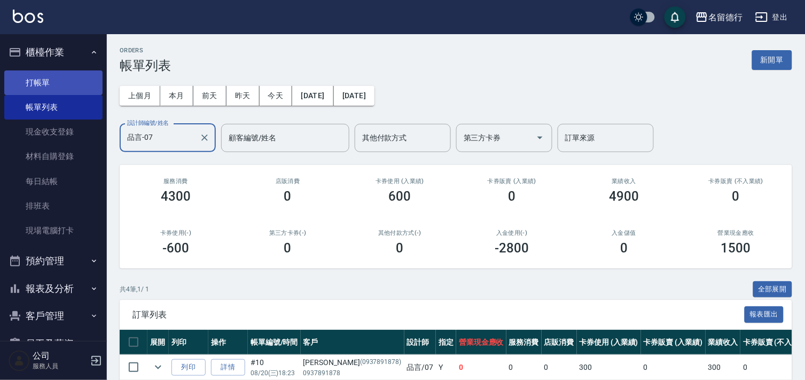
click at [63, 86] on link "打帳單" at bounding box center [53, 82] width 98 height 25
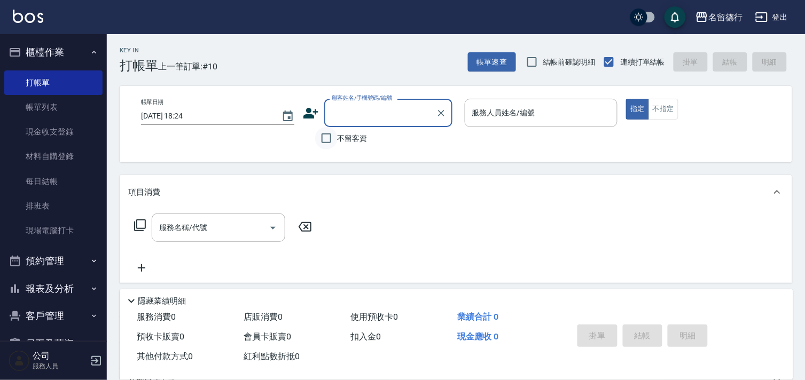
click at [328, 139] on input "不留客資" at bounding box center [326, 138] width 22 height 22
checkbox input "true"
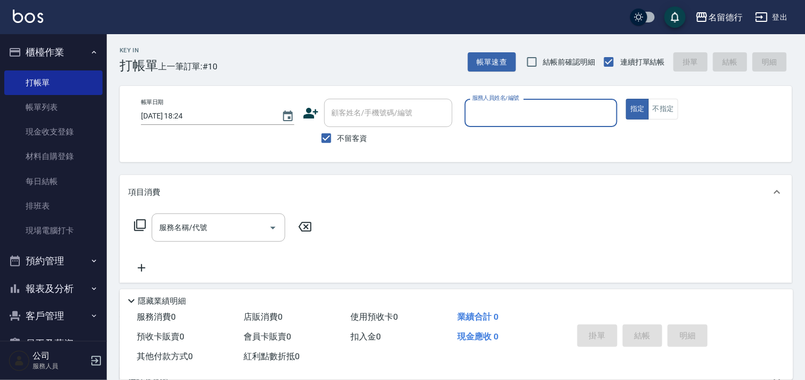
click at [498, 112] on input "服務人員姓名/編號" at bounding box center [541, 113] width 144 height 19
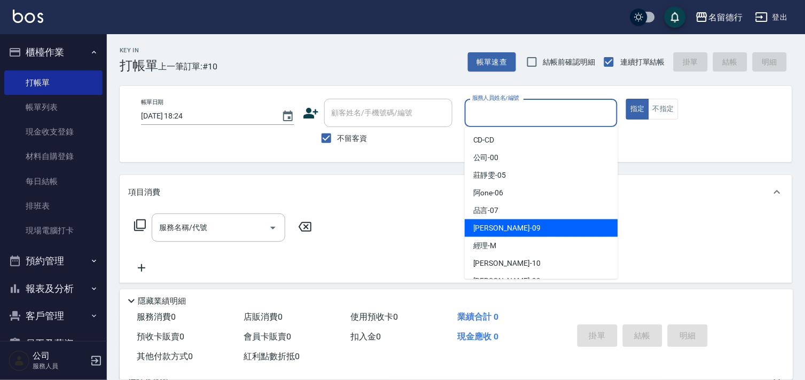
click at [488, 230] on span "[PERSON_NAME] -09" at bounding box center [506, 228] width 67 height 11
type input "[PERSON_NAME]-09"
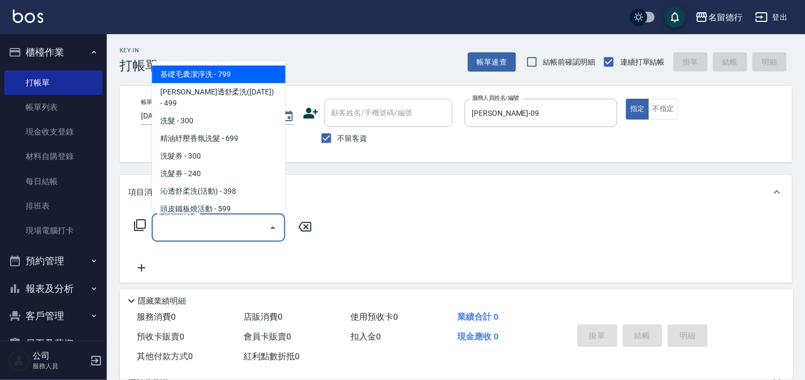
click at [183, 227] on input "服務名稱/代號" at bounding box center [210, 227] width 108 height 19
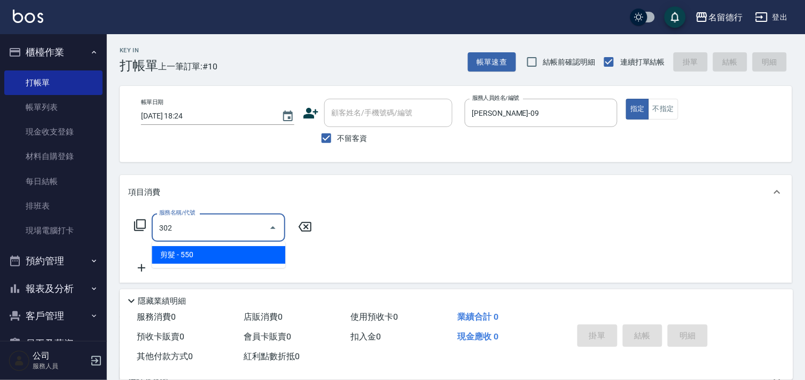
click at [193, 252] on span "剪髮 - 550" at bounding box center [219, 255] width 134 height 18
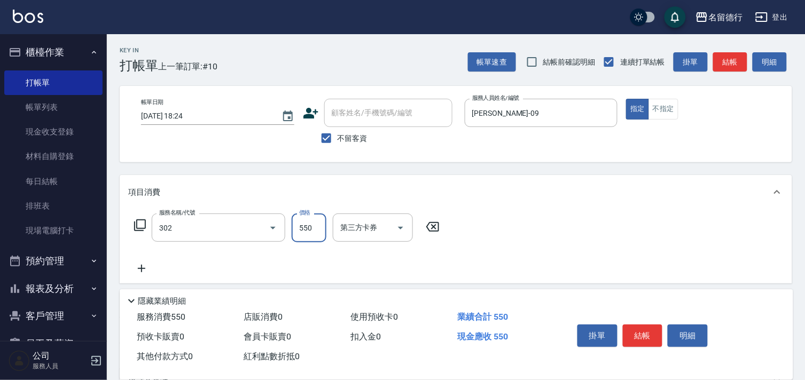
type input "剪髮(302)"
click at [297, 234] on input "550" at bounding box center [309, 228] width 35 height 29
type input "600"
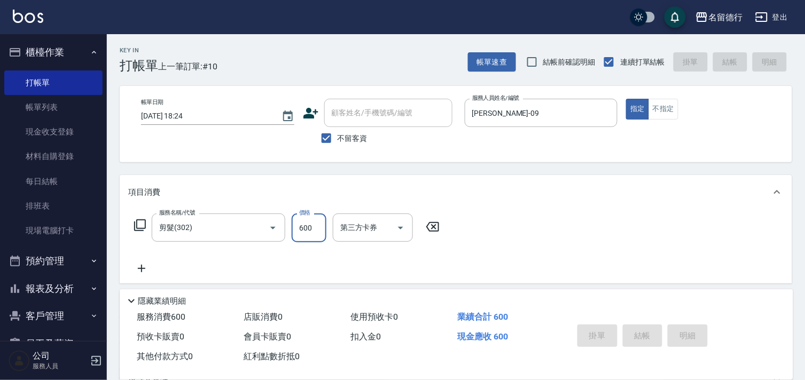
type input "[DATE] 18:34"
